Goal: Entertainment & Leisure: Browse casually

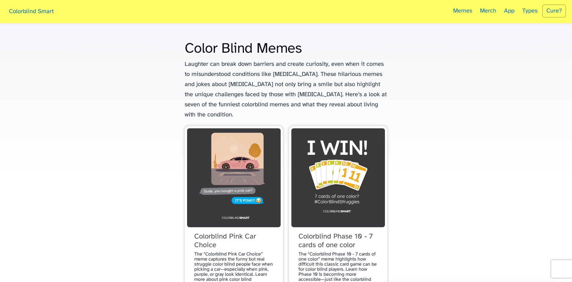
click at [249, 139] on img at bounding box center [233, 177] width 93 height 99
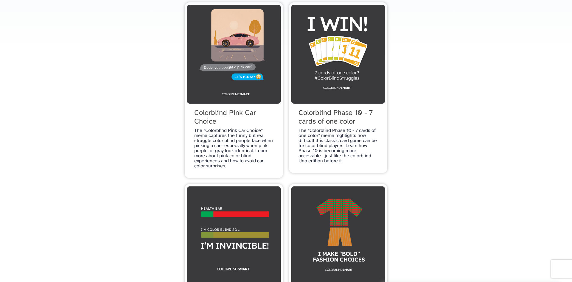
scroll to position [121, 0]
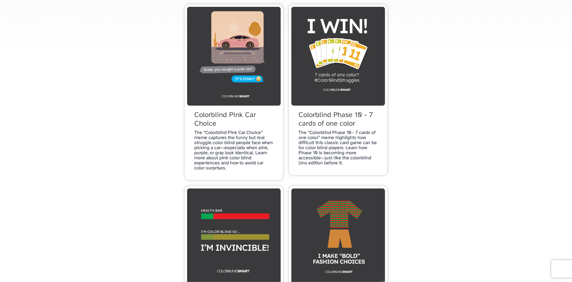
click at [365, 98] on img at bounding box center [337, 56] width 93 height 99
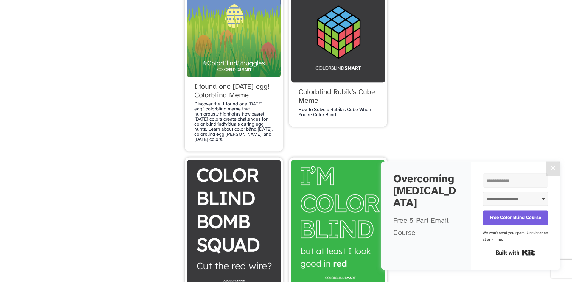
scroll to position [698, 0]
click at [255, 77] on img at bounding box center [233, 27] width 93 height 99
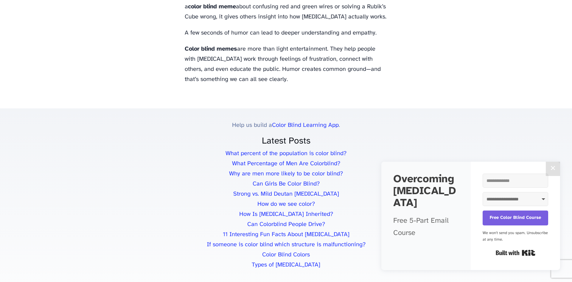
scroll to position [1761, 0]
